Goal: Task Accomplishment & Management: Use online tool/utility

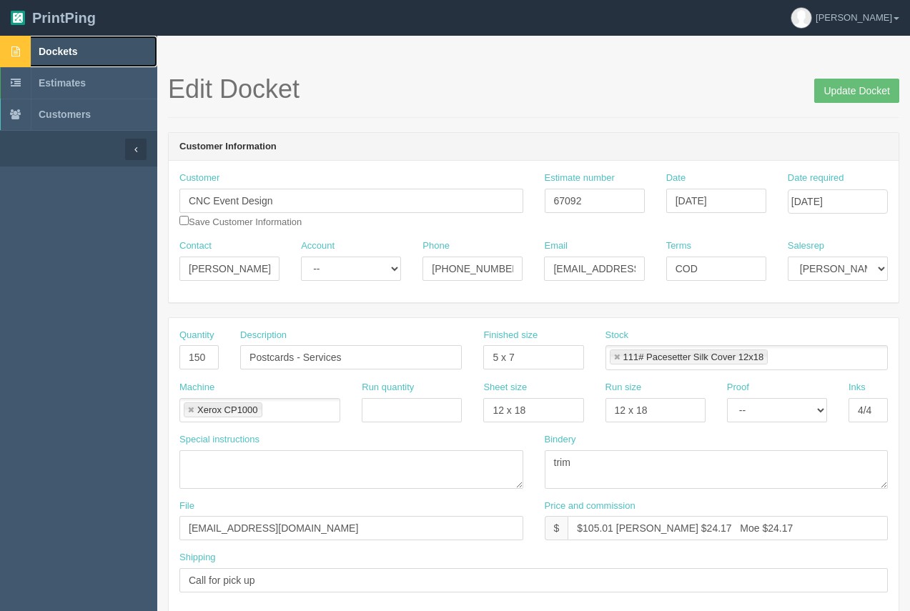
click at [48, 49] on span "Dockets" at bounding box center [58, 51] width 39 height 11
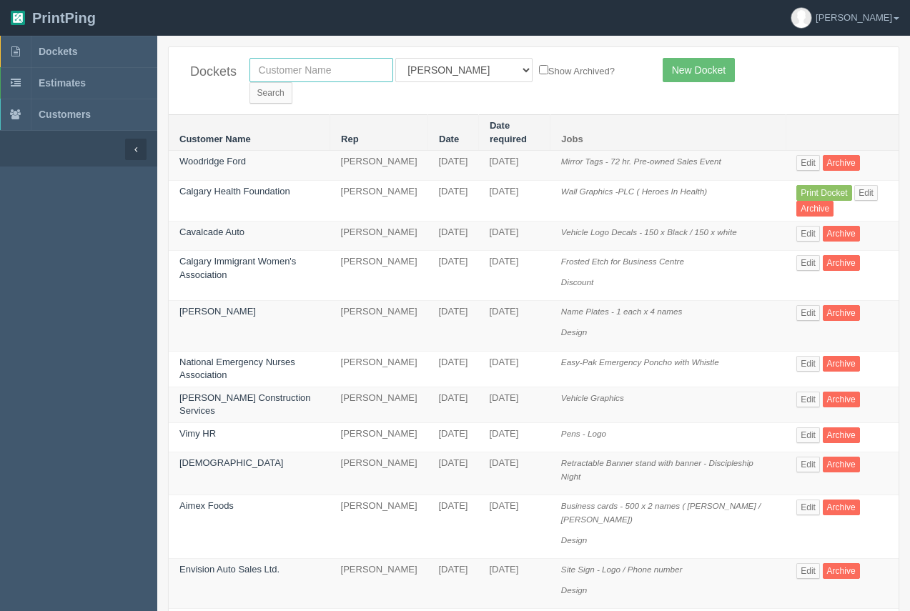
click at [276, 73] on input "text" at bounding box center [321, 70] width 144 height 24
click at [292, 74] on input "text" at bounding box center [321, 70] width 144 height 24
click at [214, 256] on link "Calgary Immigrant Women's Association" at bounding box center [237, 268] width 117 height 24
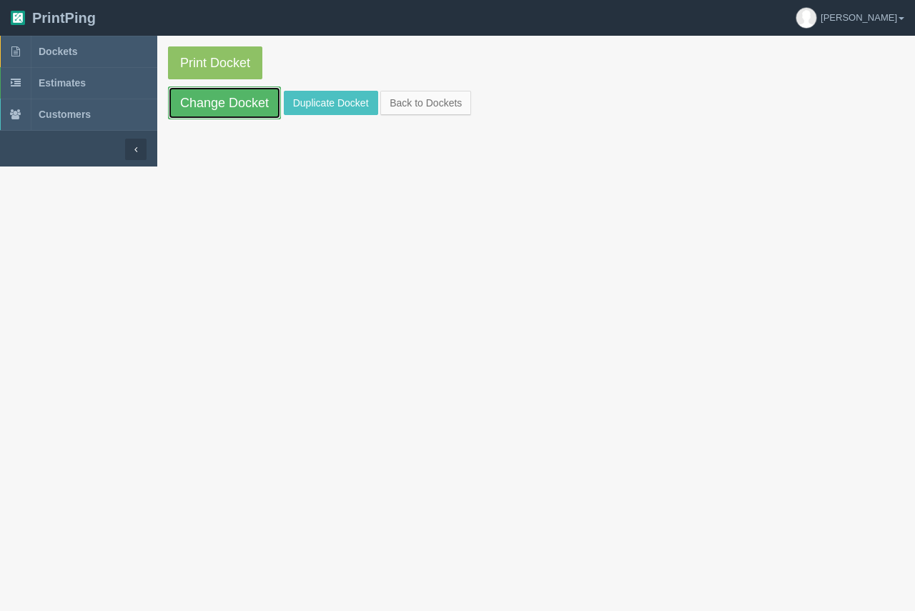
click at [222, 107] on link "Change Docket" at bounding box center [224, 102] width 113 height 33
